Goal: Information Seeking & Learning: Learn about a topic

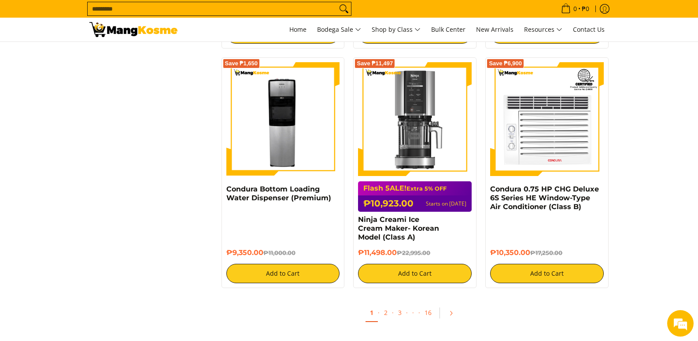
scroll to position [1674, 0]
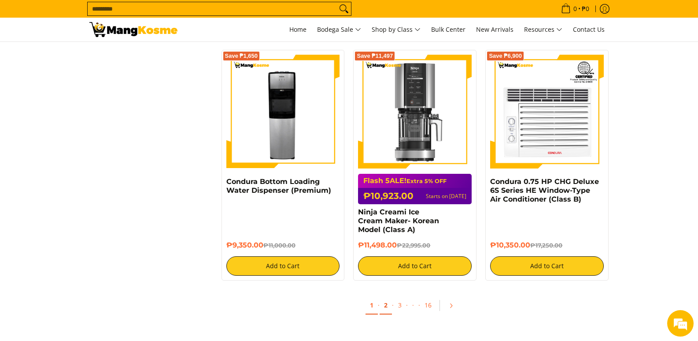
click at [384, 297] on link "2" at bounding box center [386, 305] width 12 height 18
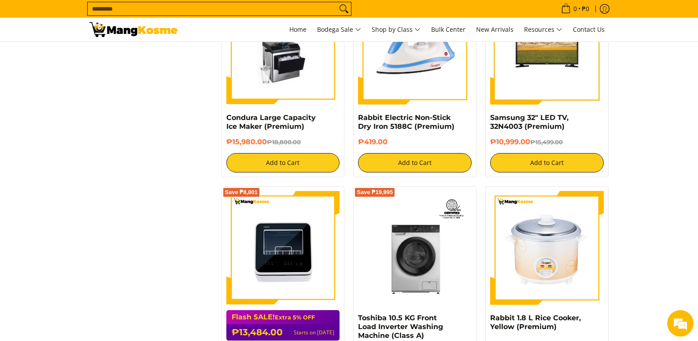
scroll to position [1586, 0]
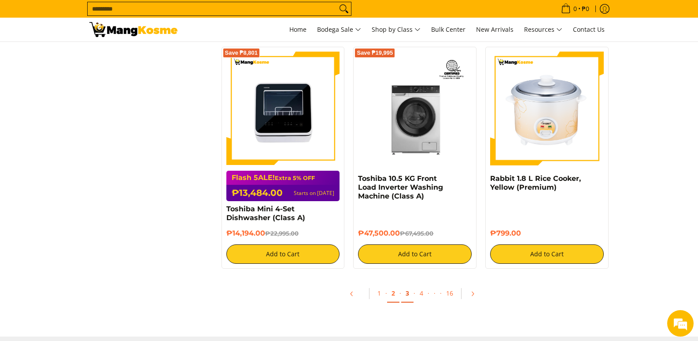
click at [405, 292] on link "3" at bounding box center [407, 293] width 12 height 18
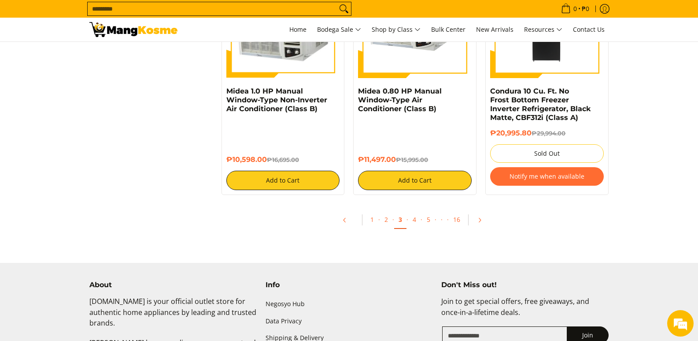
scroll to position [1674, 0]
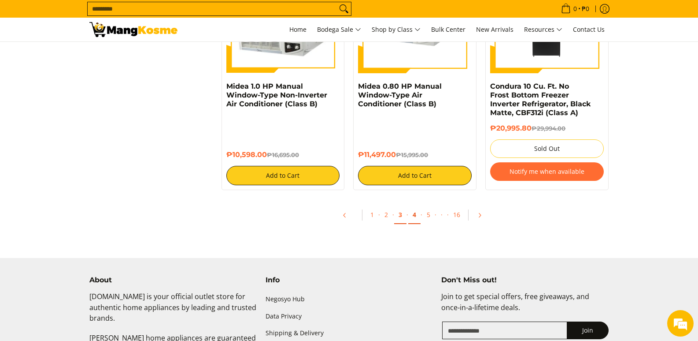
click at [413, 215] on link "4" at bounding box center [414, 215] width 12 height 18
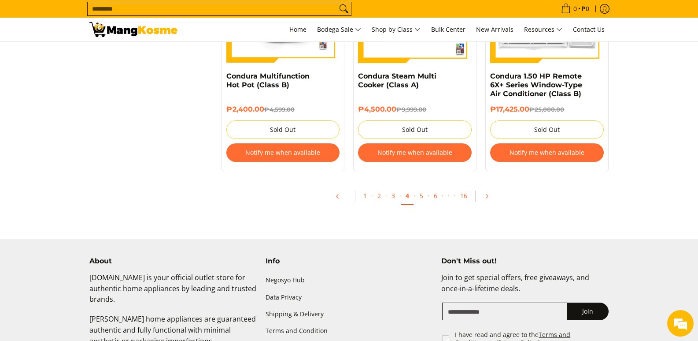
scroll to position [1894, 0]
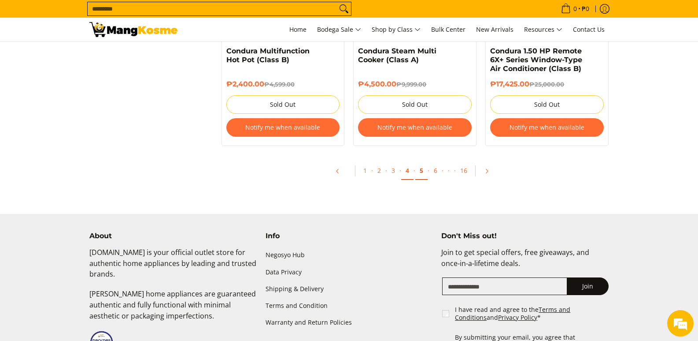
click at [422, 171] on link "5" at bounding box center [421, 171] width 12 height 18
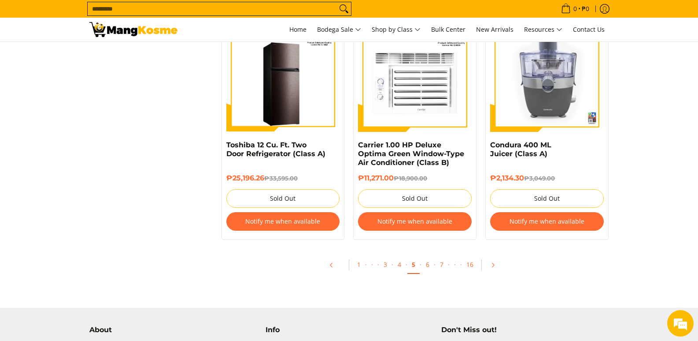
scroll to position [1806, 0]
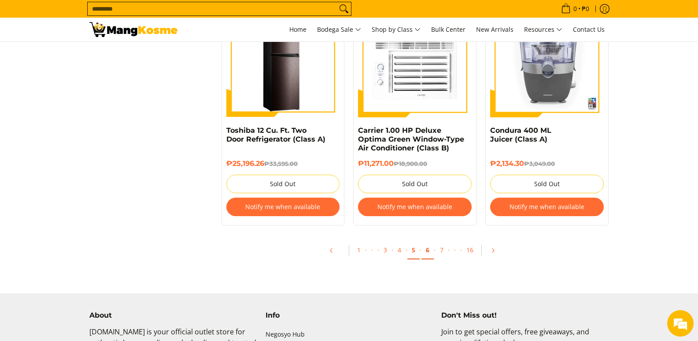
click at [427, 248] on link "6" at bounding box center [428, 250] width 12 height 18
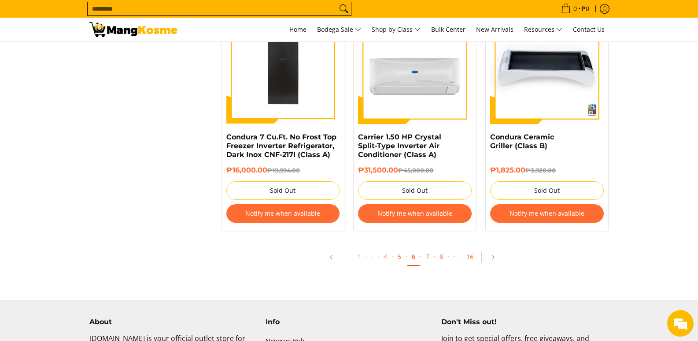
scroll to position [1806, 0]
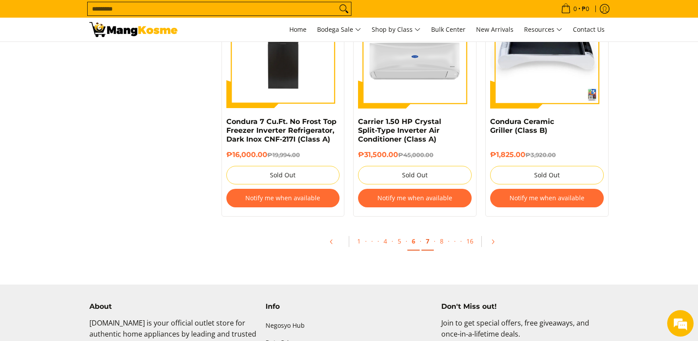
click at [427, 240] on link "7" at bounding box center [428, 241] width 12 height 18
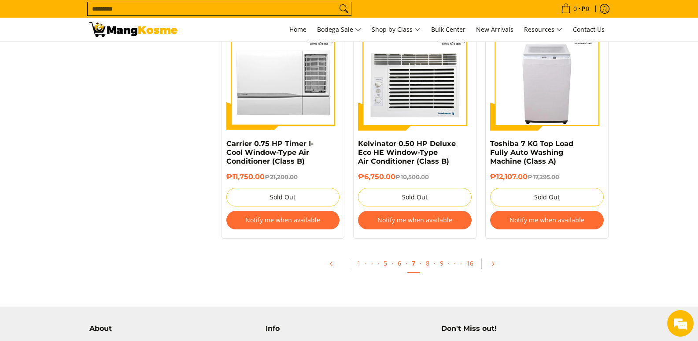
scroll to position [1806, 0]
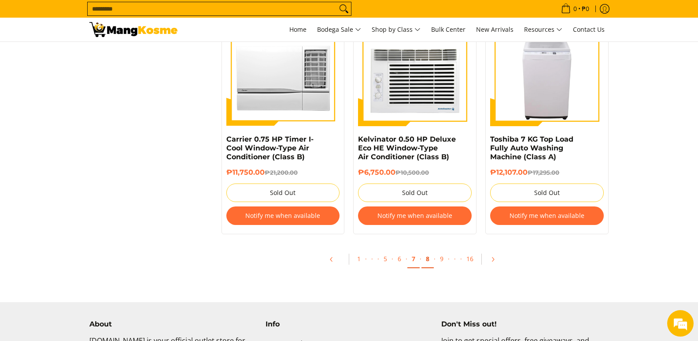
click at [429, 250] on link "8" at bounding box center [428, 259] width 12 height 18
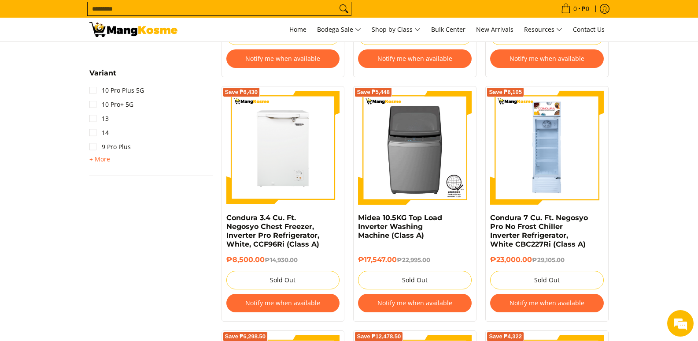
scroll to position [1057, 0]
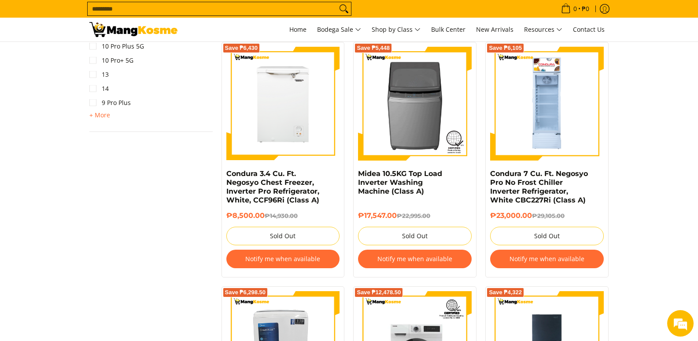
click at [270, 254] on button "Notify me when available" at bounding box center [283, 258] width 114 height 19
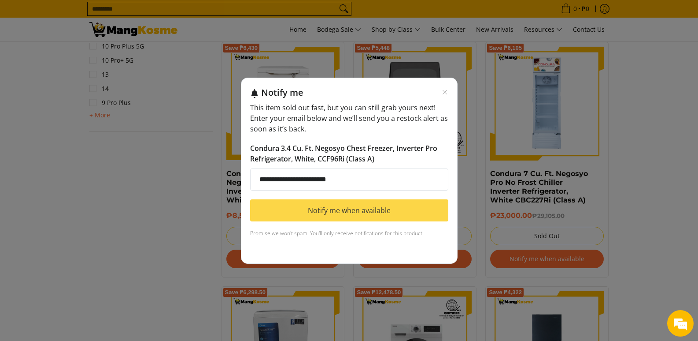
type input "**********"
click at [313, 207] on button "Notify me when available" at bounding box center [349, 210] width 198 height 22
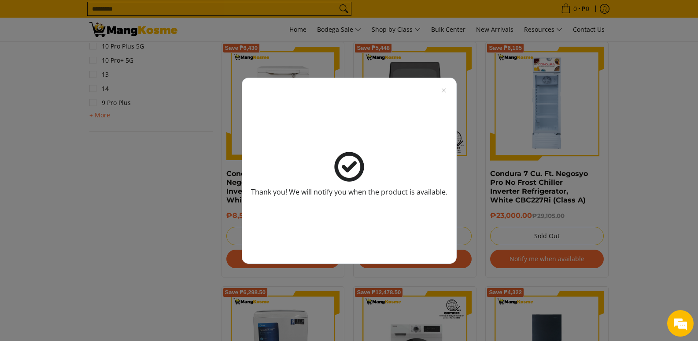
click at [443, 94] on div "Thank you! We will notify you when the product is available." at bounding box center [349, 174] width 196 height 160
click at [443, 89] on icon "Close modal" at bounding box center [444, 90] width 7 height 7
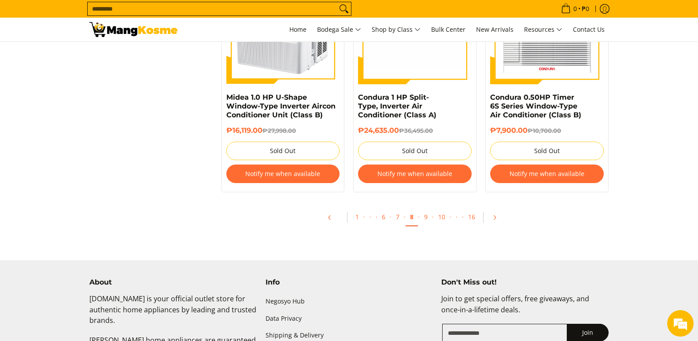
scroll to position [1894, 0]
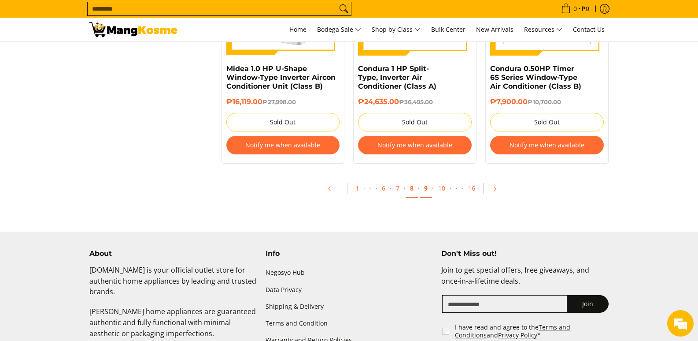
click at [424, 188] on link "9" at bounding box center [426, 188] width 12 height 18
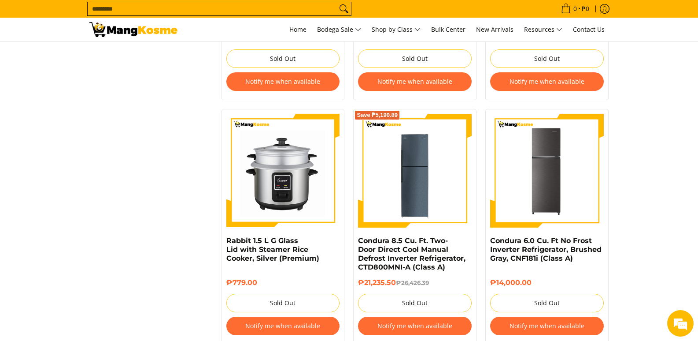
scroll to position [1762, 0]
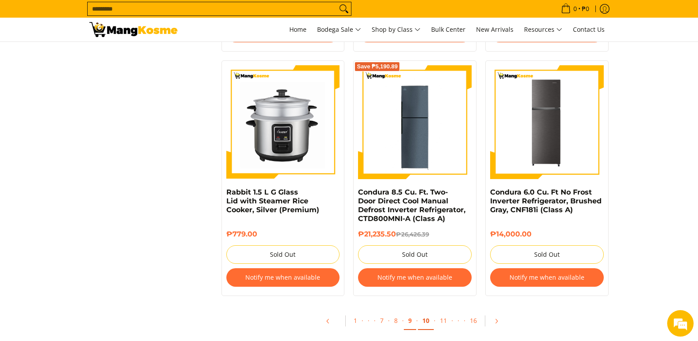
click at [429, 311] on link "10" at bounding box center [426, 320] width 16 height 18
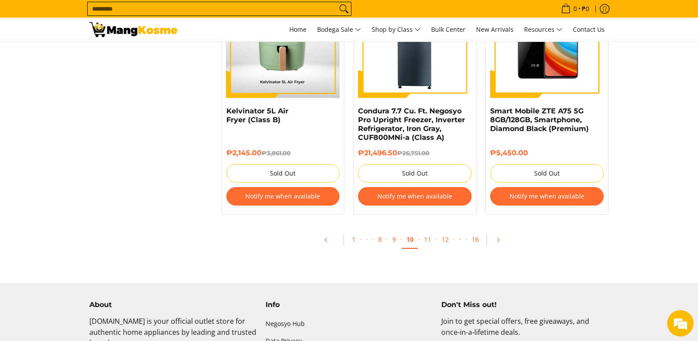
scroll to position [1806, 0]
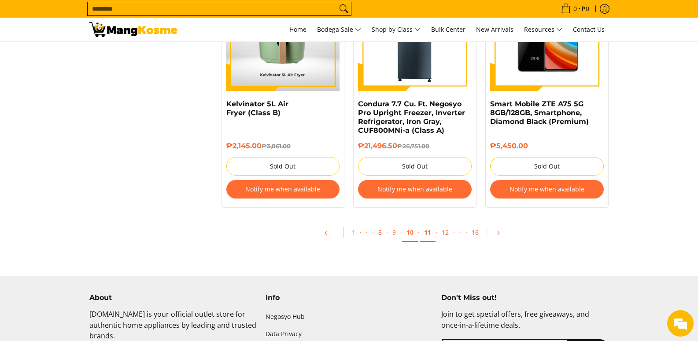
click at [429, 231] on link "11" at bounding box center [428, 232] width 16 height 18
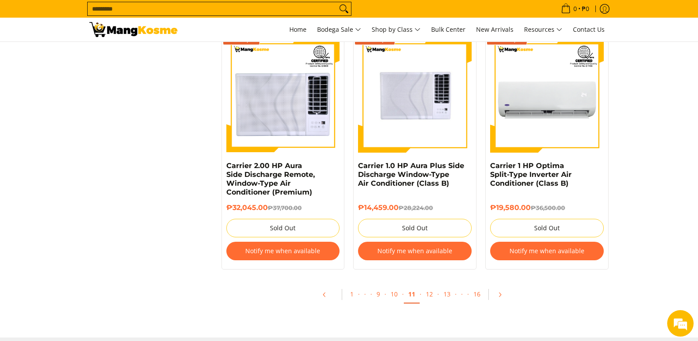
scroll to position [1806, 0]
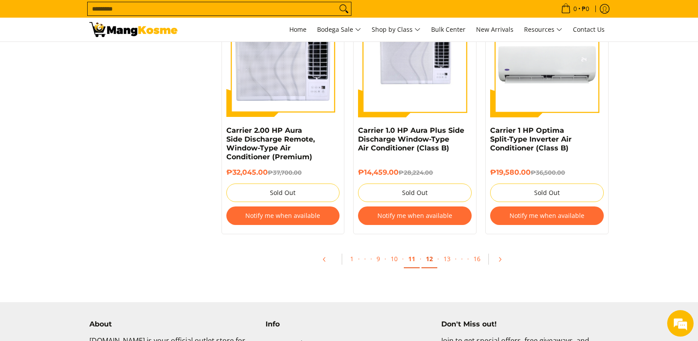
click at [434, 263] on link "12" at bounding box center [430, 259] width 16 height 18
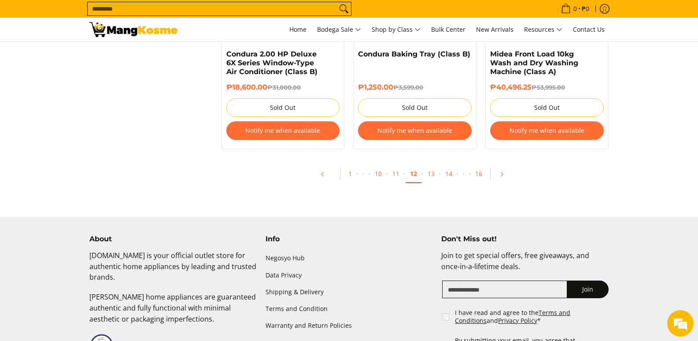
scroll to position [1894, 0]
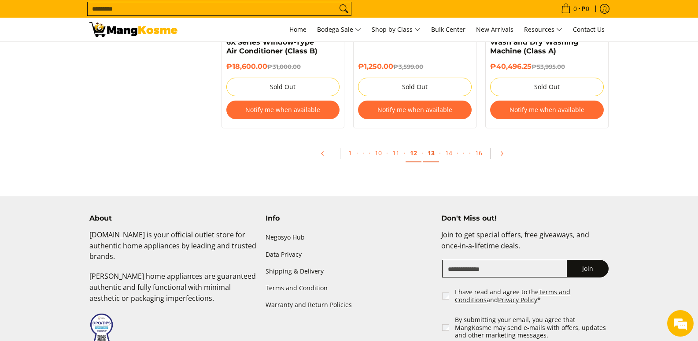
click at [433, 155] on link "13" at bounding box center [431, 153] width 16 height 18
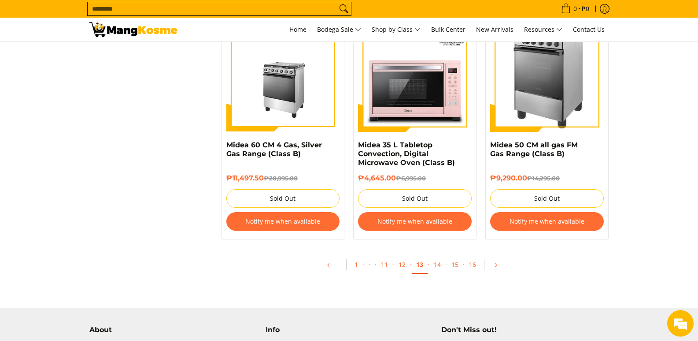
scroll to position [1806, 0]
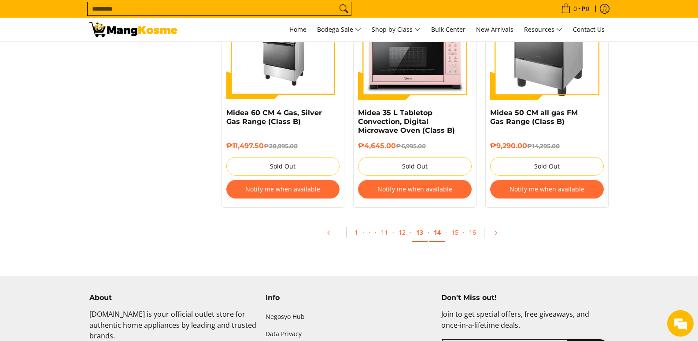
click at [437, 235] on link "14" at bounding box center [438, 232] width 16 height 18
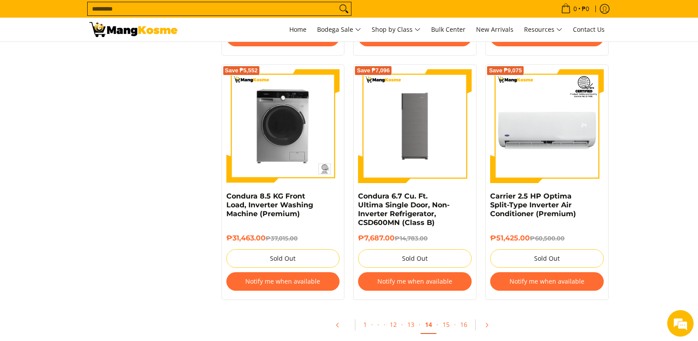
scroll to position [1762, 0]
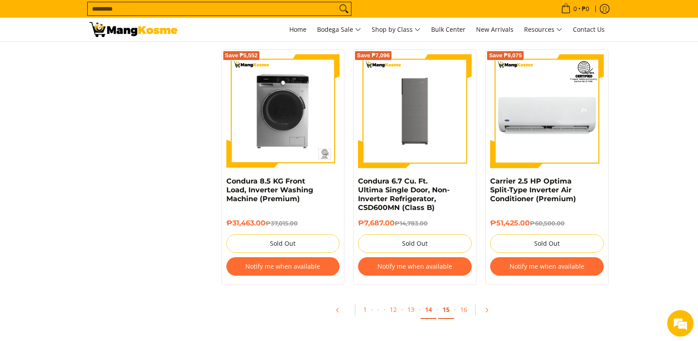
click at [447, 300] on link "15" at bounding box center [446, 309] width 16 height 18
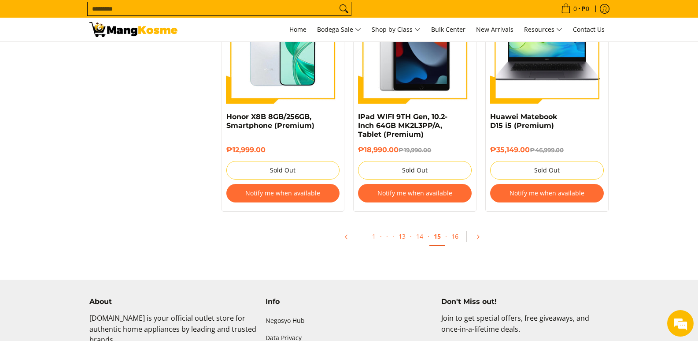
scroll to position [1806, 0]
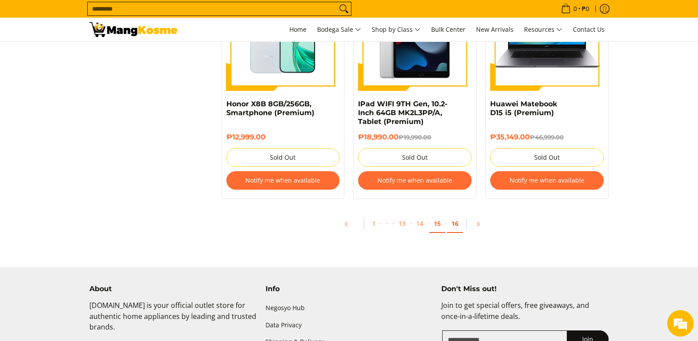
click at [458, 227] on link "16" at bounding box center [455, 224] width 16 height 18
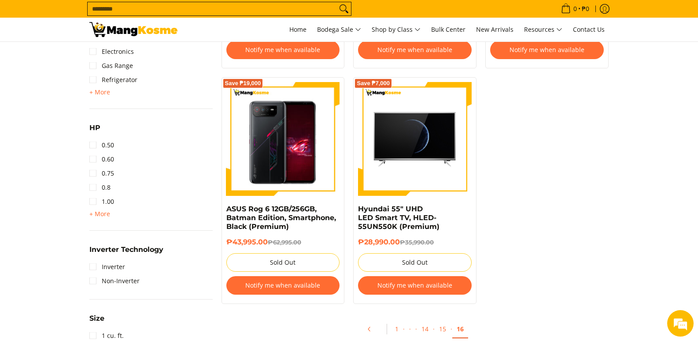
scroll to position [529, 0]
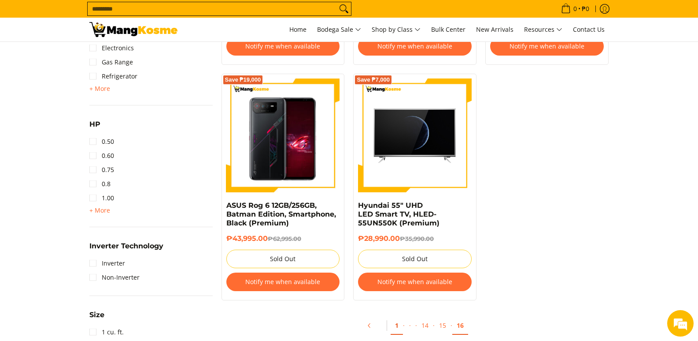
click at [400, 325] on link "1" at bounding box center [397, 325] width 12 height 18
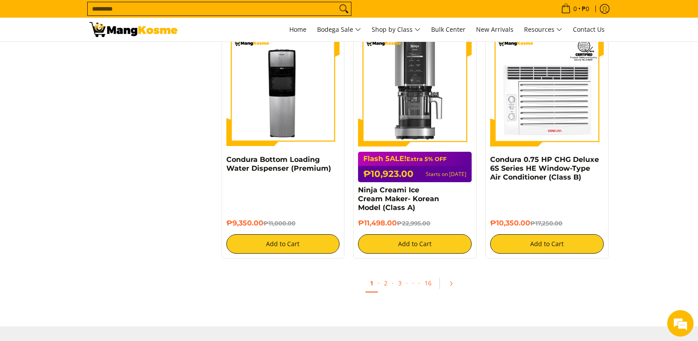
scroll to position [1806, 0]
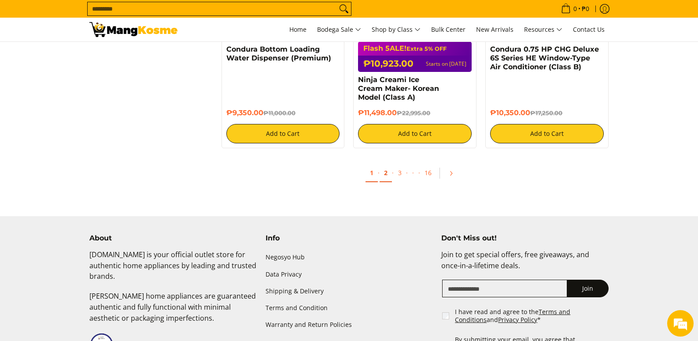
click at [389, 167] on link "2" at bounding box center [386, 173] width 12 height 18
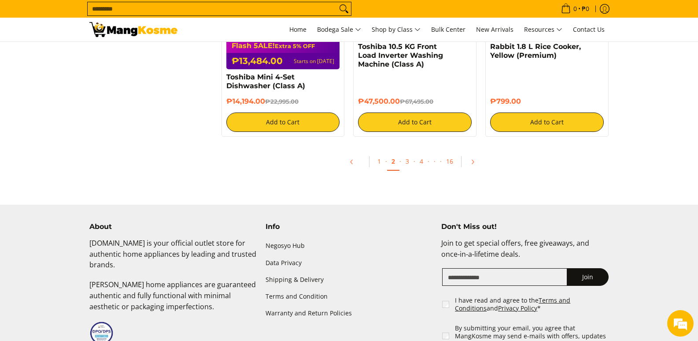
scroll to position [1718, 0]
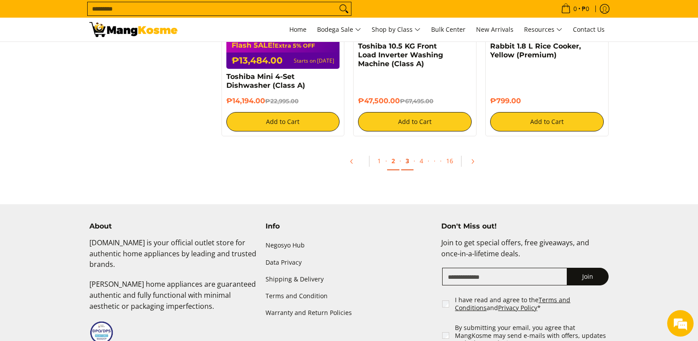
click at [408, 165] on link "3" at bounding box center [407, 161] width 12 height 18
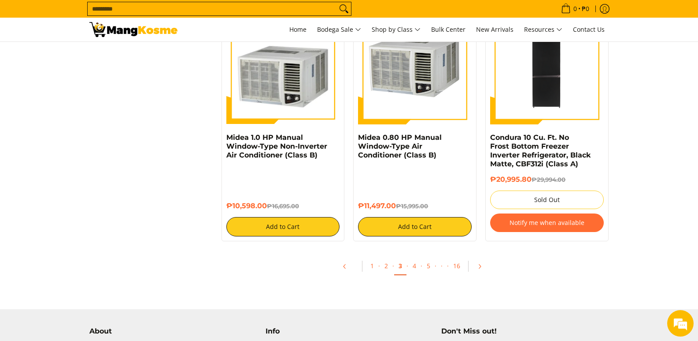
scroll to position [1674, 0]
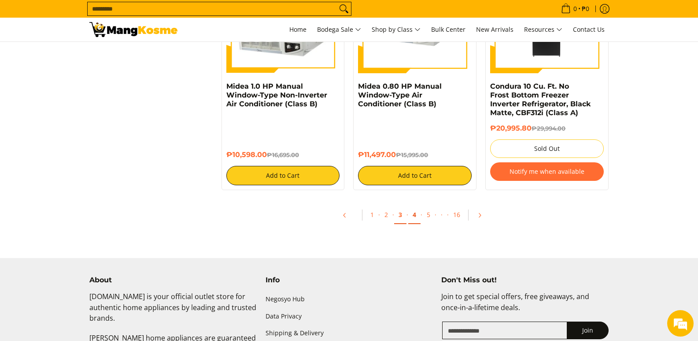
click at [415, 213] on link "4" at bounding box center [414, 215] width 12 height 18
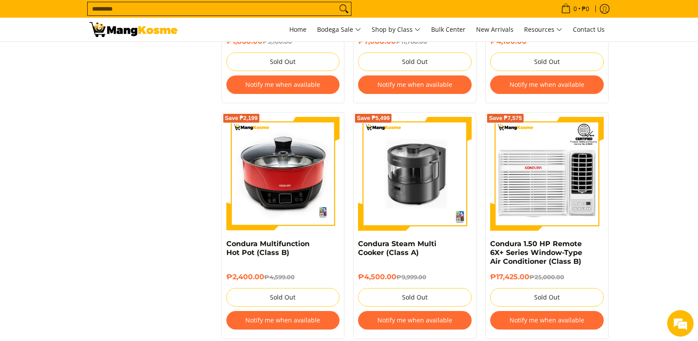
scroll to position [1718, 0]
